Goal: Navigation & Orientation: Find specific page/section

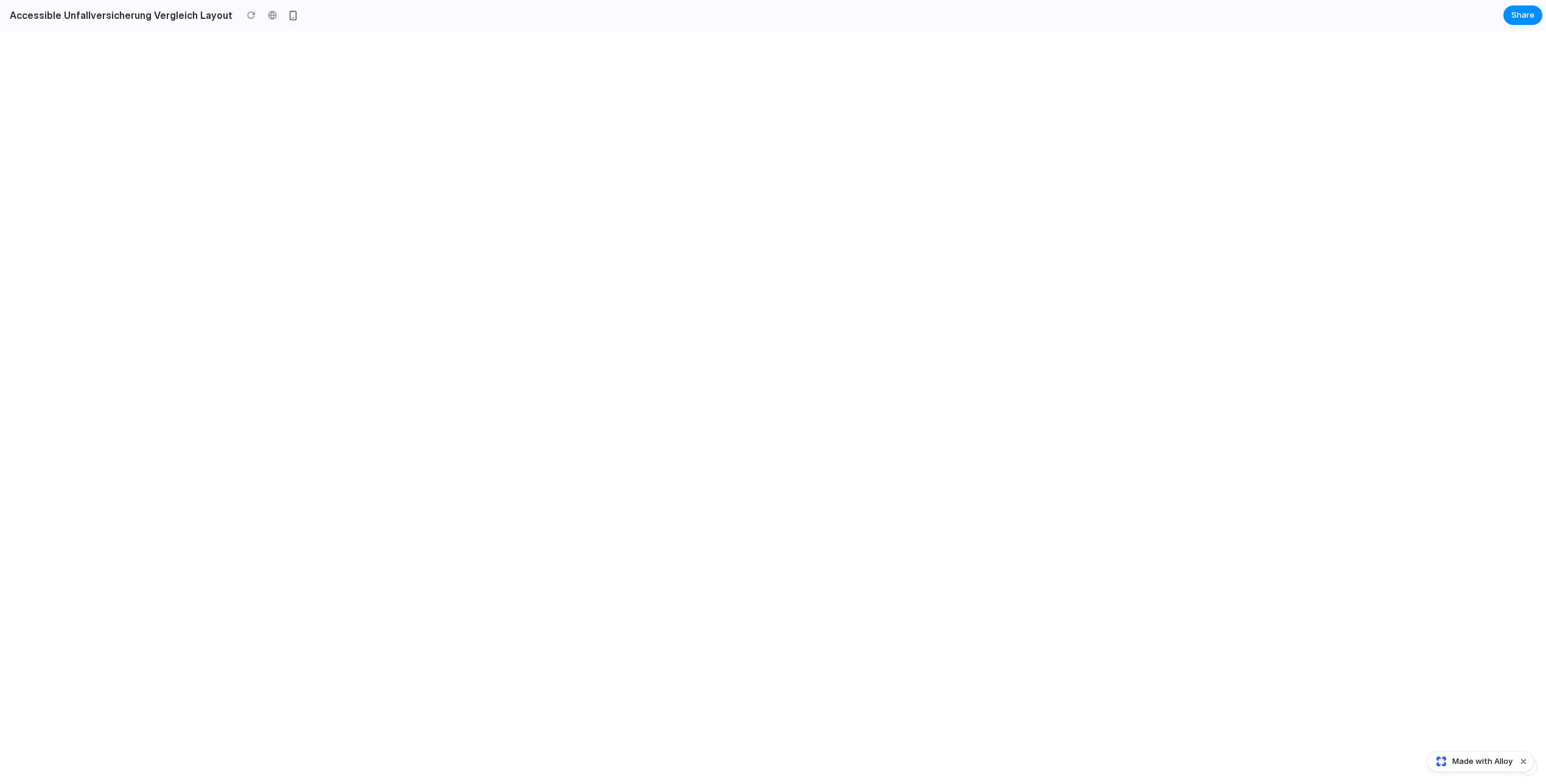
click at [868, 125] on div at bounding box center [773, 407] width 1546 height 753
click at [819, 292] on div at bounding box center [773, 407] width 1546 height 753
click at [263, 16] on div at bounding box center [272, 15] width 18 height 18
click at [546, 447] on div at bounding box center [773, 407] width 1546 height 753
